Goal: Transaction & Acquisition: Purchase product/service

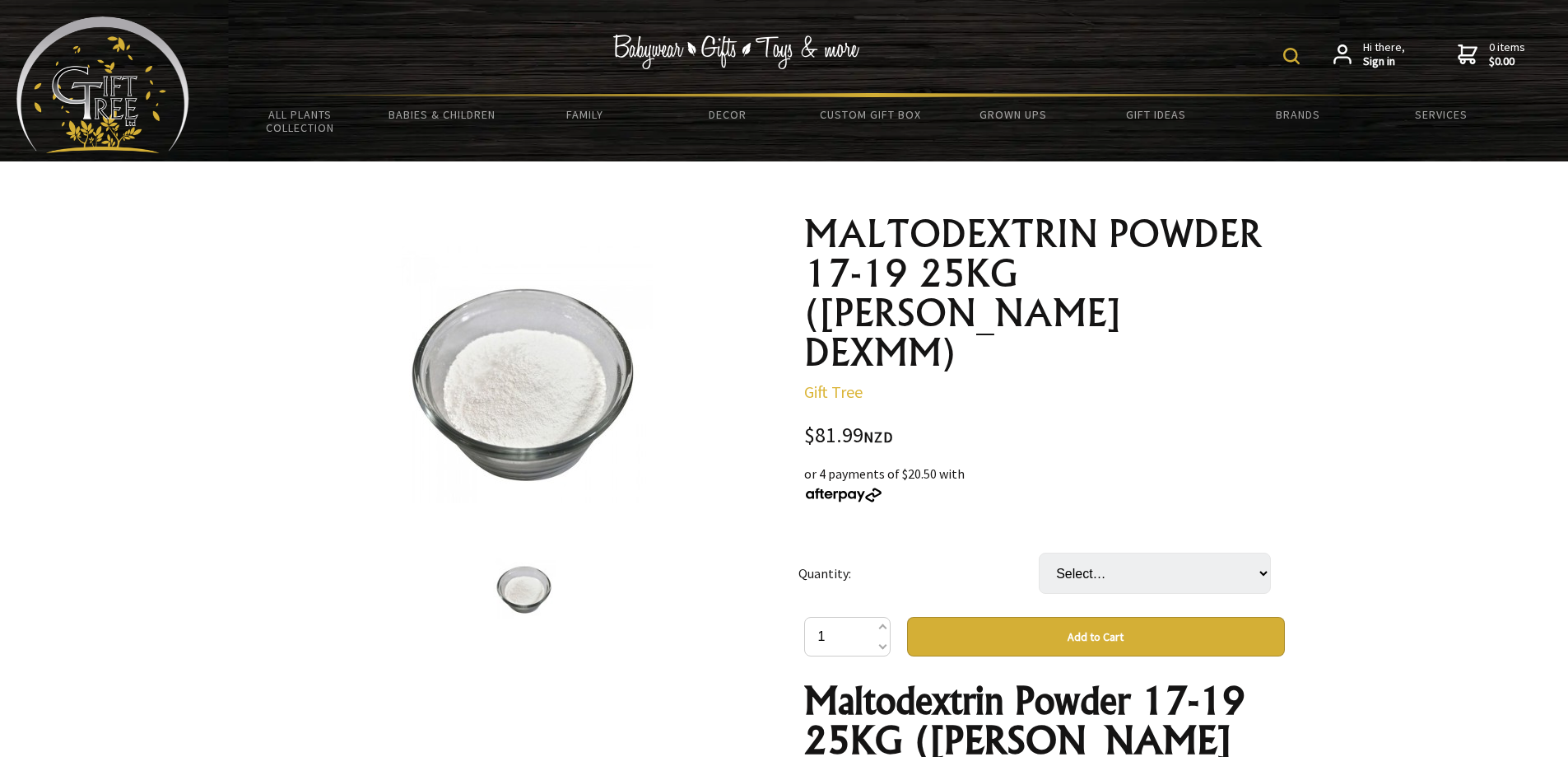
select select "1 BAG"
click at [1038, 552] on select "Select… 1 BAG" at bounding box center [1154, 573] width 232 height 41
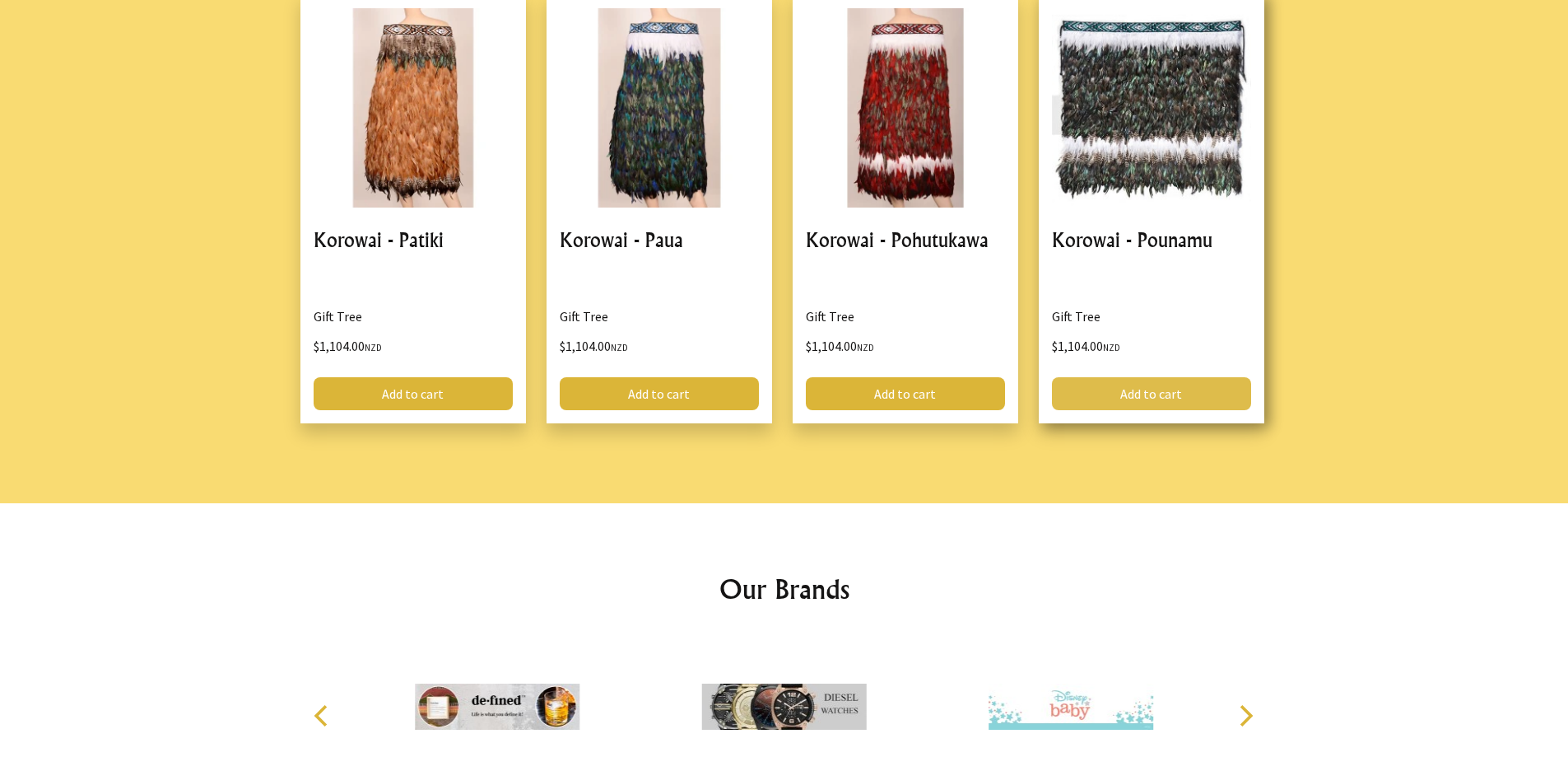
scroll to position [2234, 0]
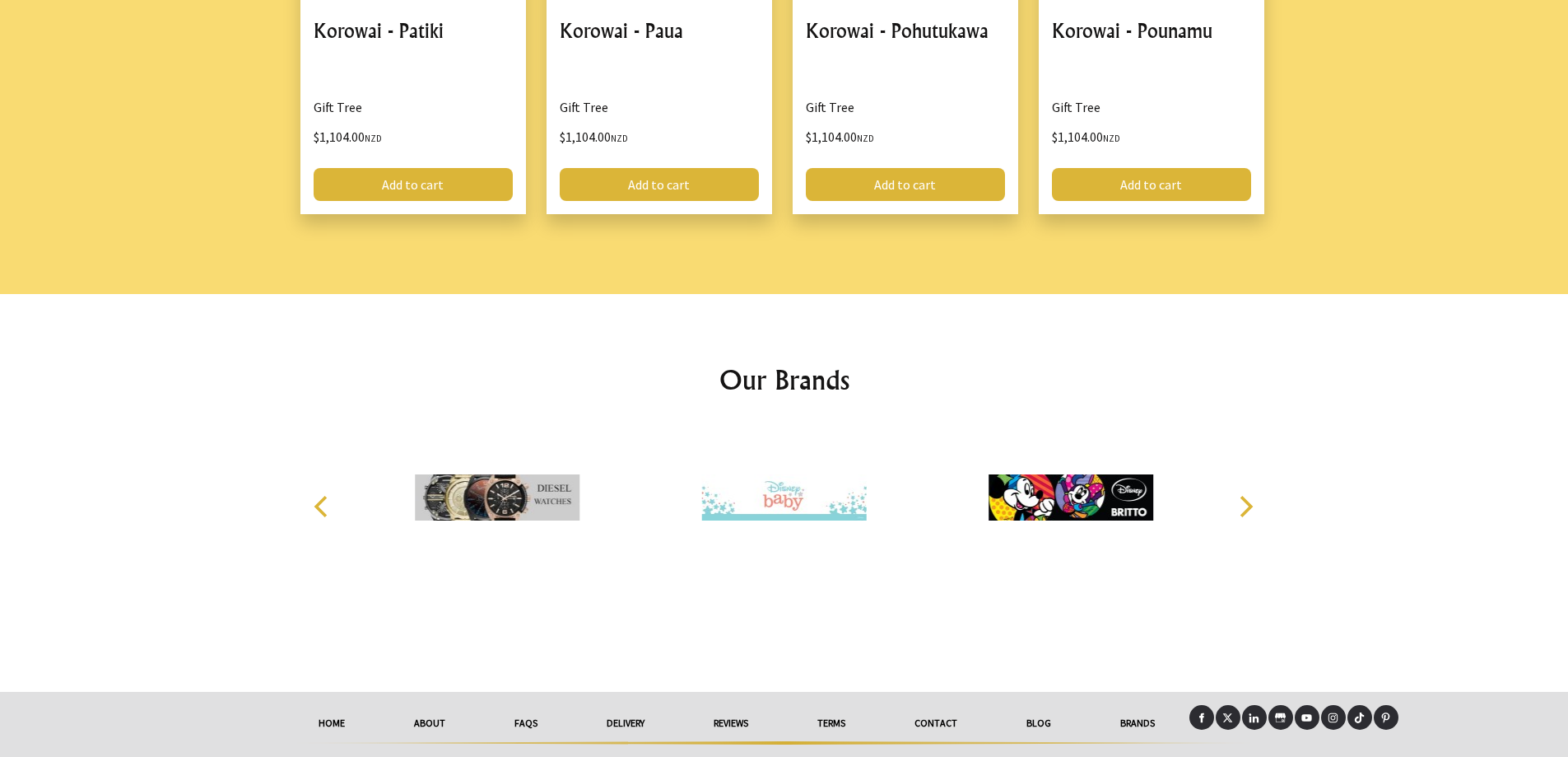
click at [629, 705] on link "delivery" at bounding box center [624, 723] width 107 height 36
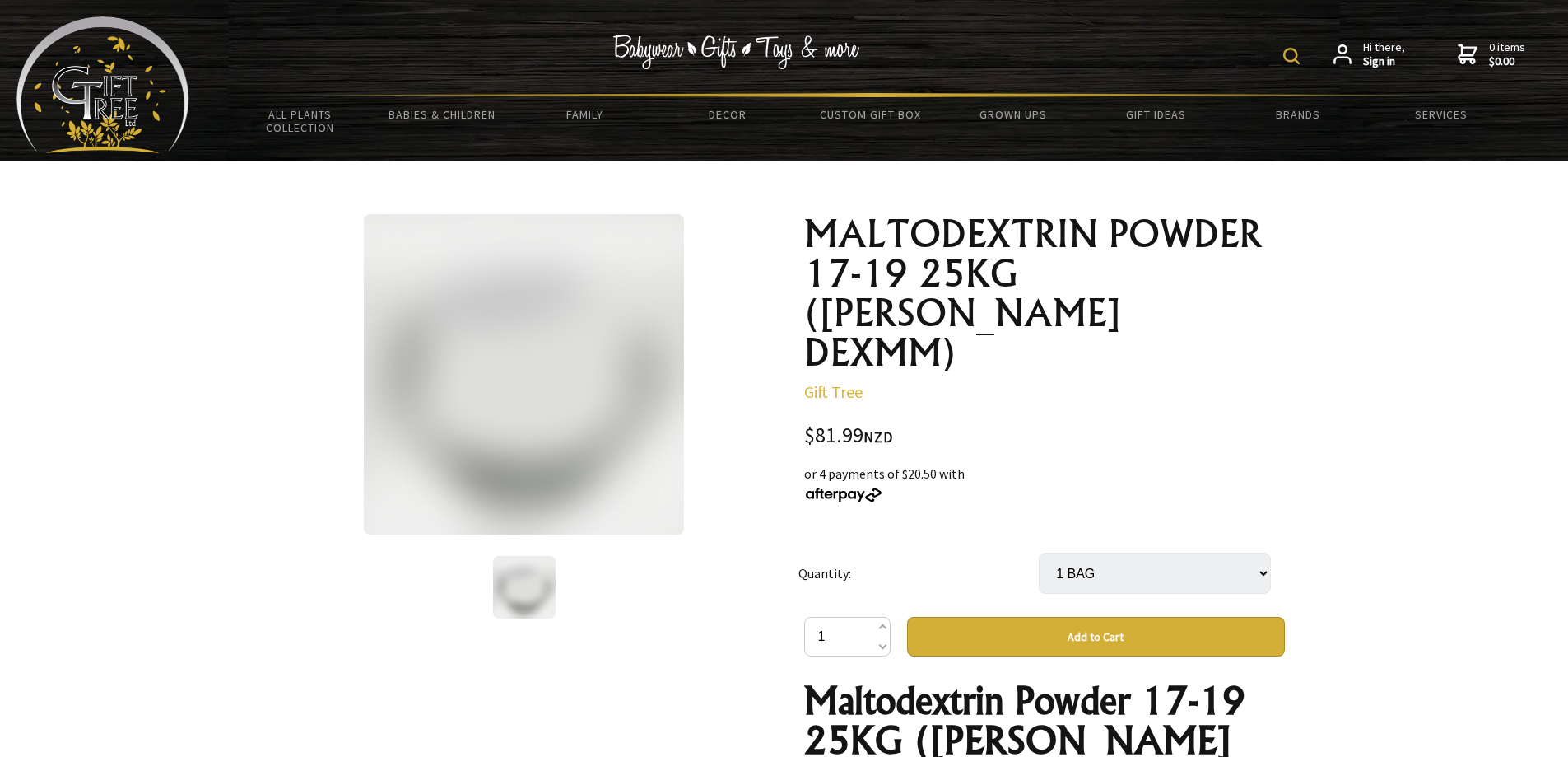
select select "1 BAG"
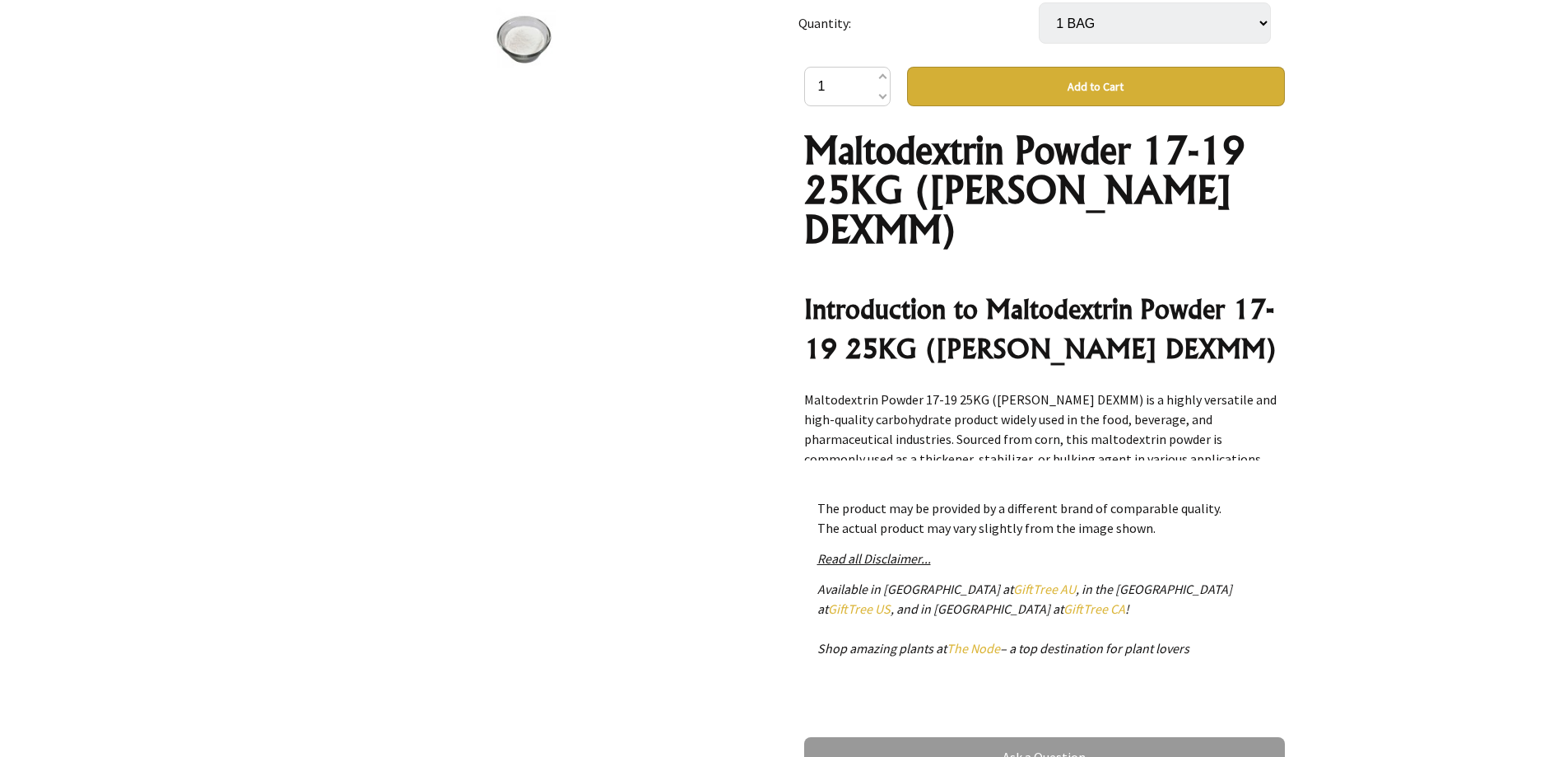
scroll to position [339, 0]
